Goal: Find specific page/section: Find specific page/section

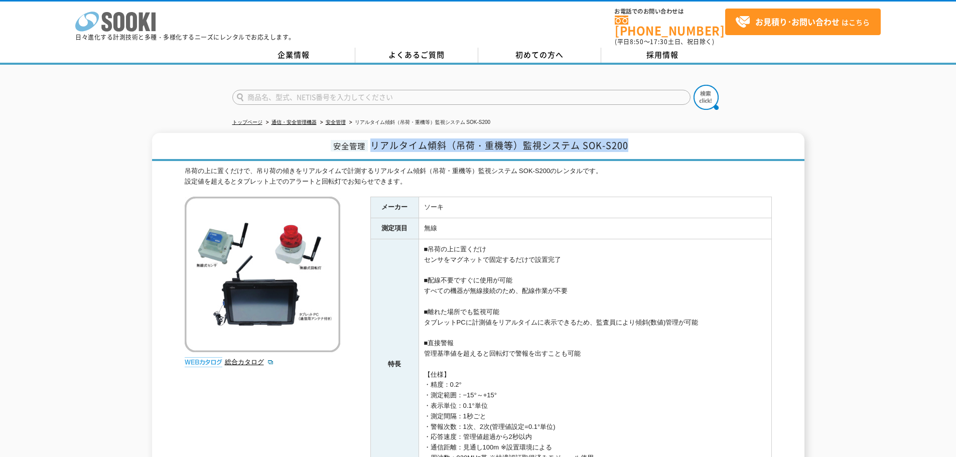
click at [140, 21] on polygon at bounding box center [145, 22] width 12 height 19
